Goal: Navigation & Orientation: Understand site structure

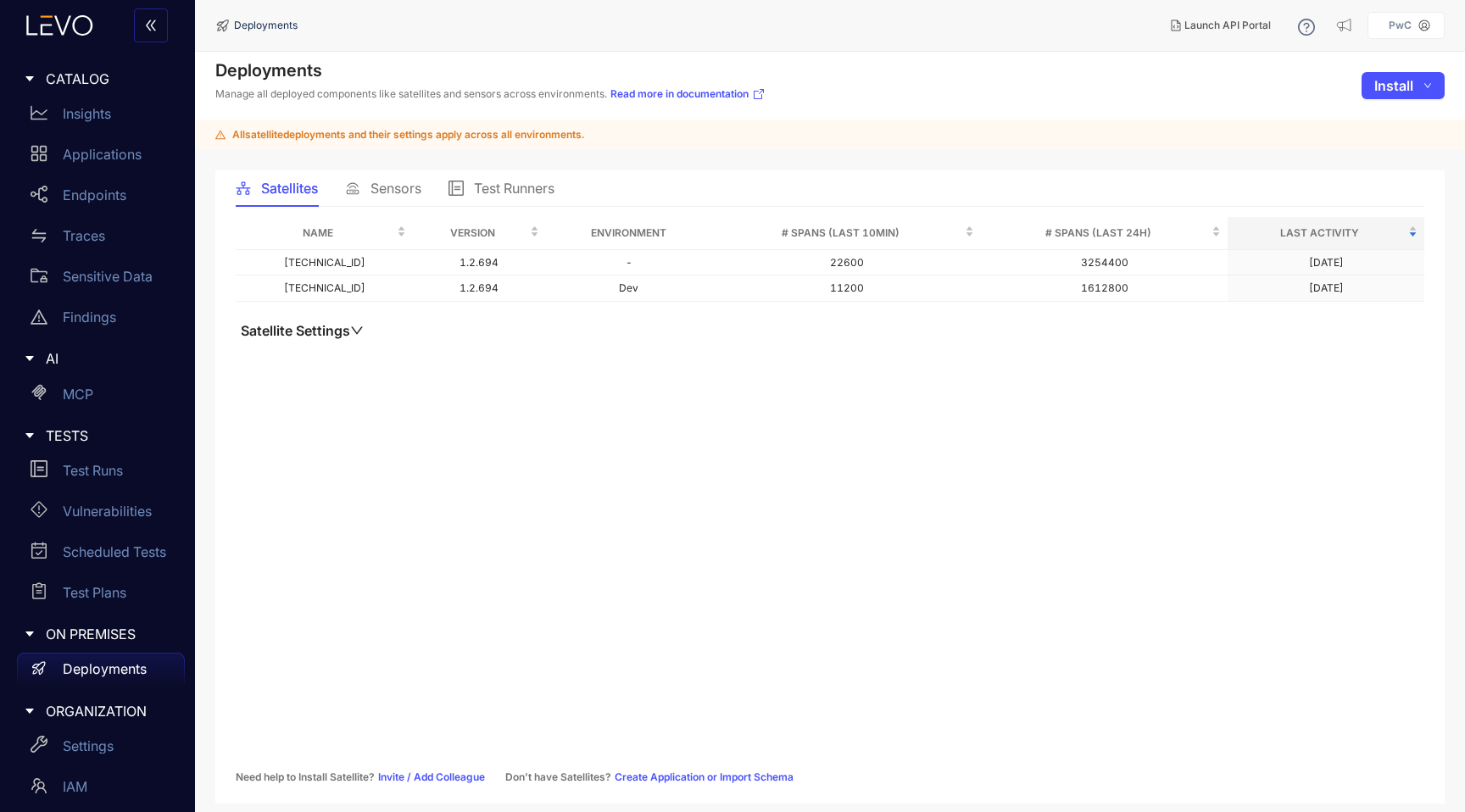
click at [412, 191] on span "Sensors" at bounding box center [396, 188] width 51 height 15
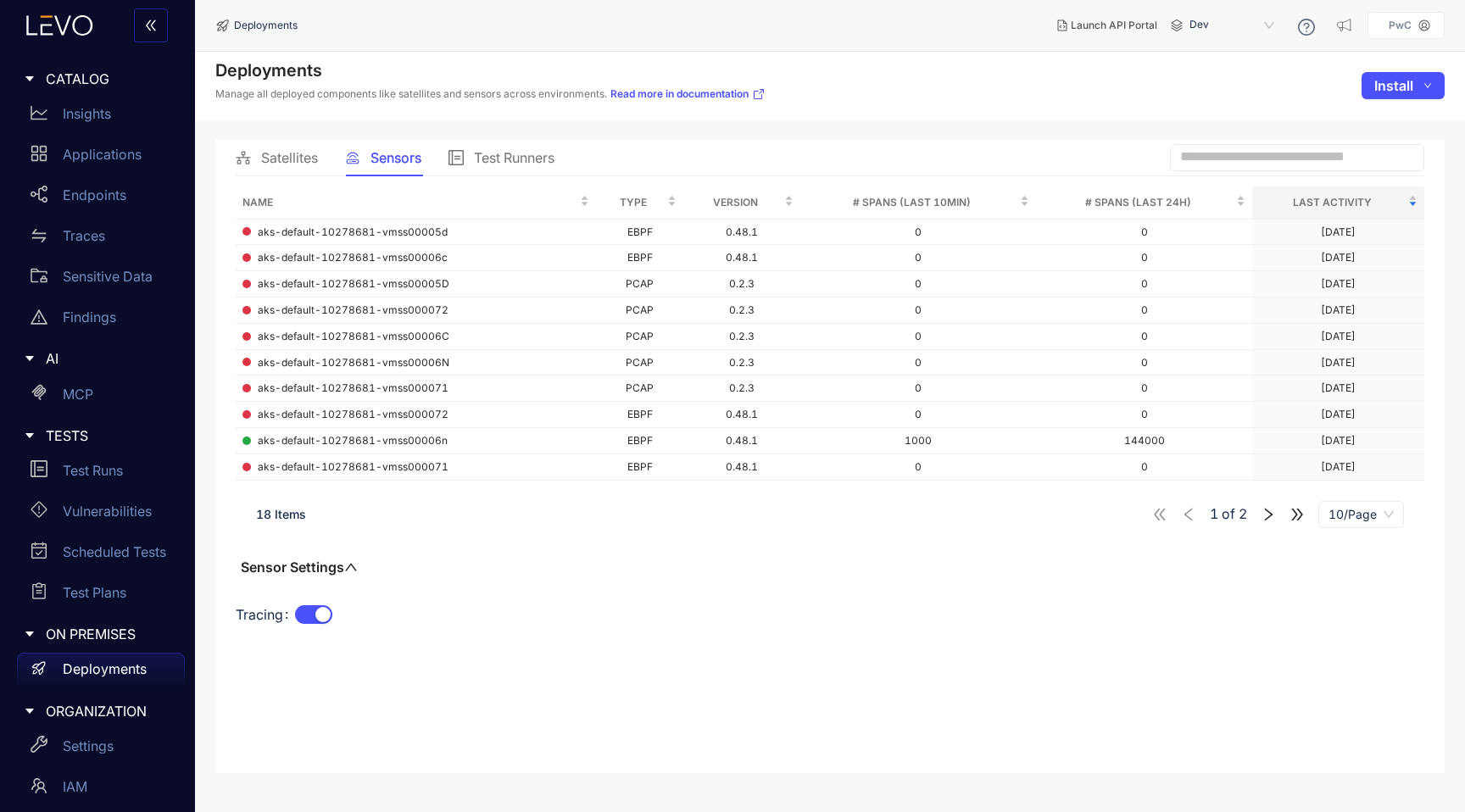
click at [513, 145] on div "Test Runners" at bounding box center [501, 158] width 106 height 36
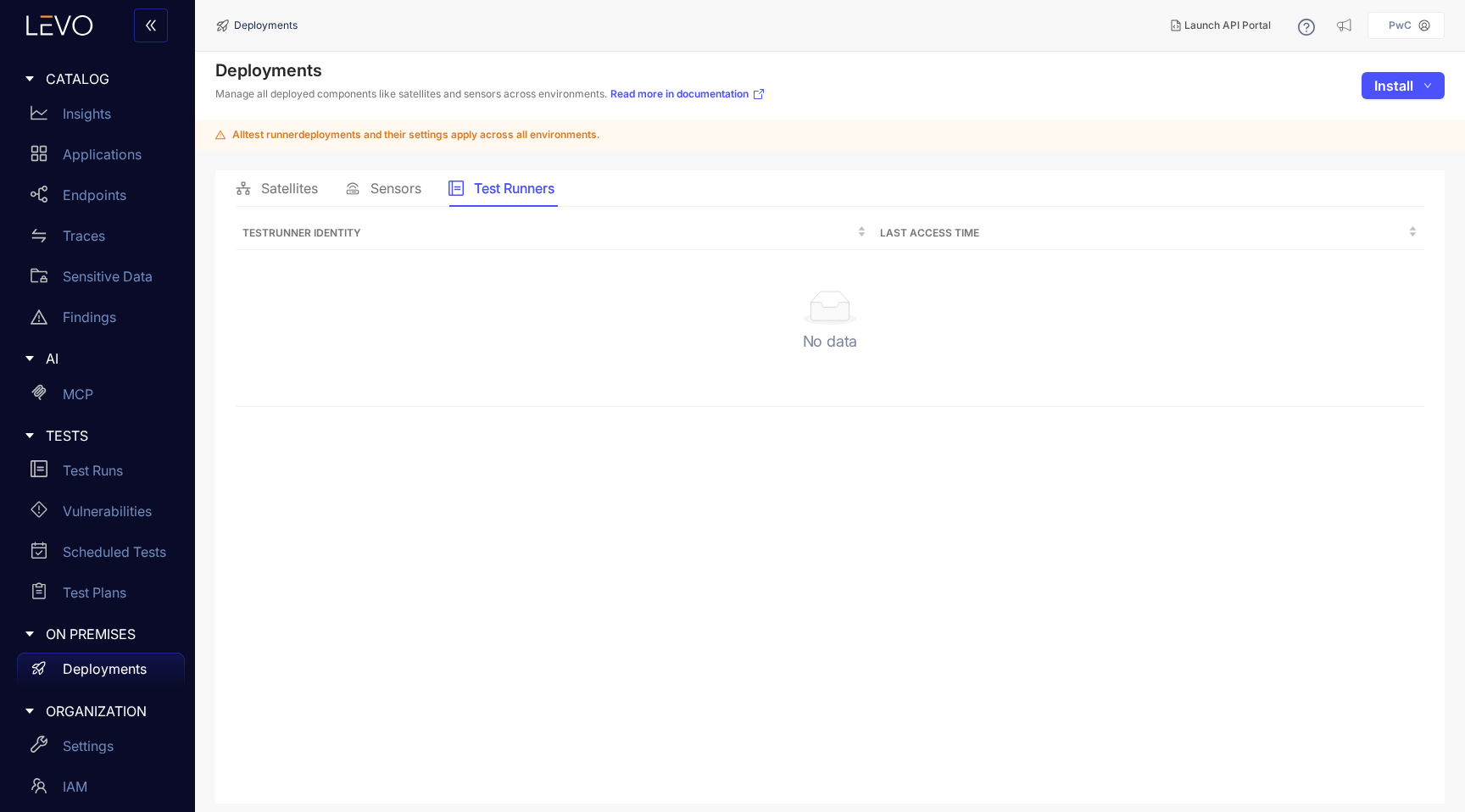
click at [277, 183] on span "Satellites" at bounding box center [289, 188] width 57 height 15
